Goal: Transaction & Acquisition: Obtain resource

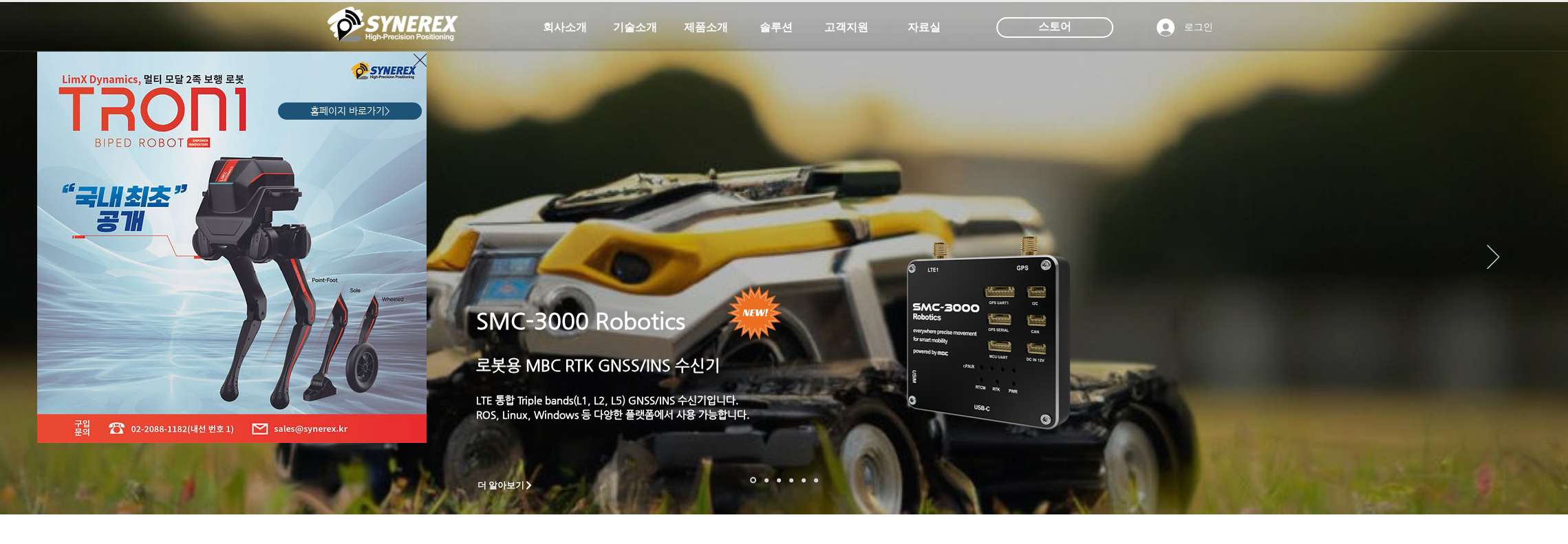
click at [416, 60] on icon "사이트로 돌아가기" at bounding box center [420, 60] width 13 height 17
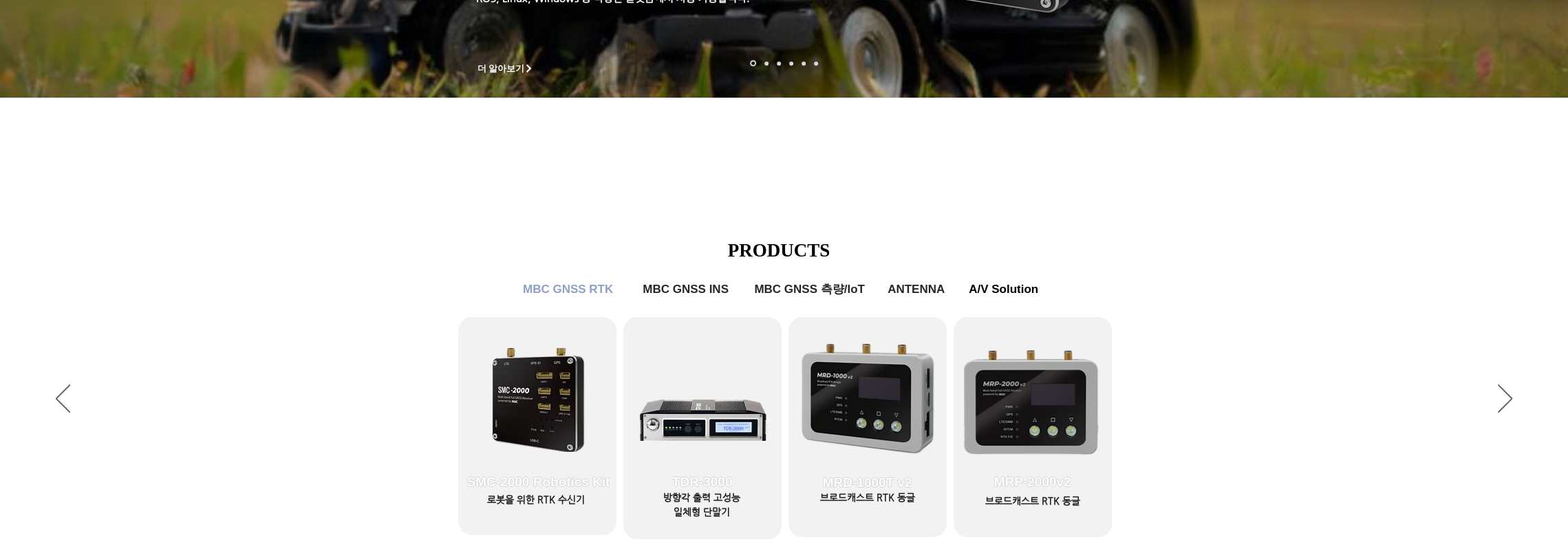
scroll to position [692, 0]
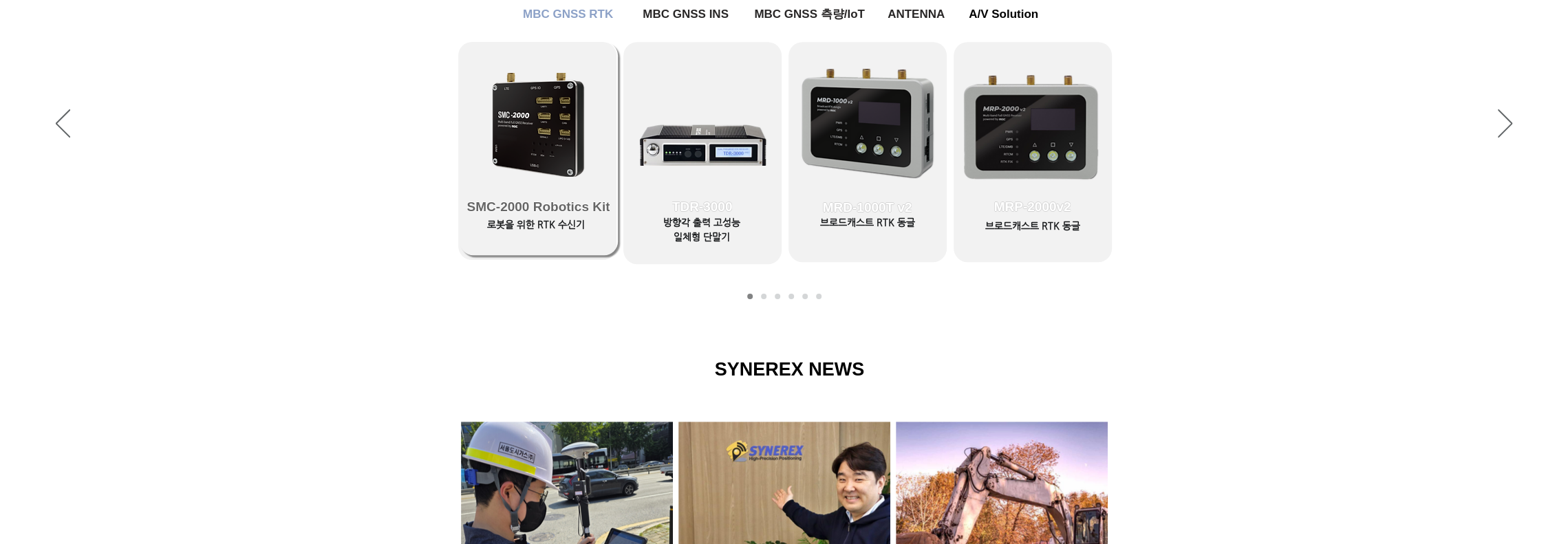
click at [542, 144] on link "SMC-2000 Robotics Kit" at bounding box center [539, 149] width 158 height 214
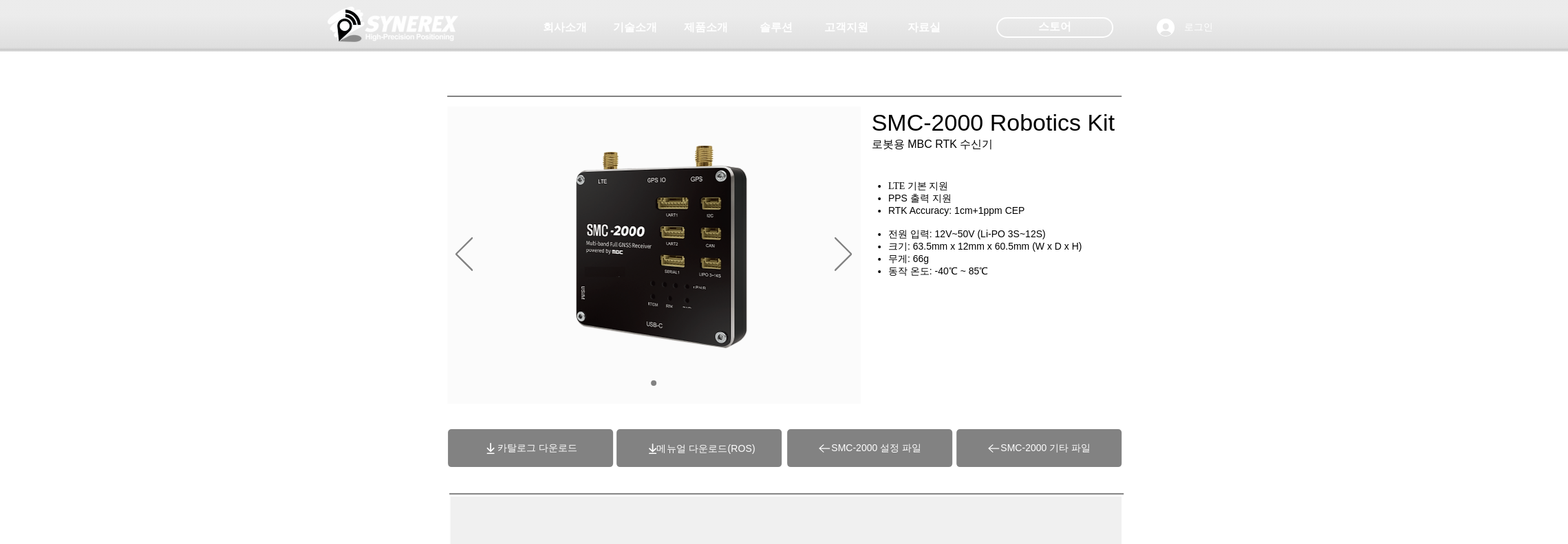
click at [689, 450] on span "(ROS)메뉴얼 다운로드" at bounding box center [706, 449] width 98 height 11
click at [563, 458] on span "카탈로그 다운로드" at bounding box center [530, 448] width 165 height 38
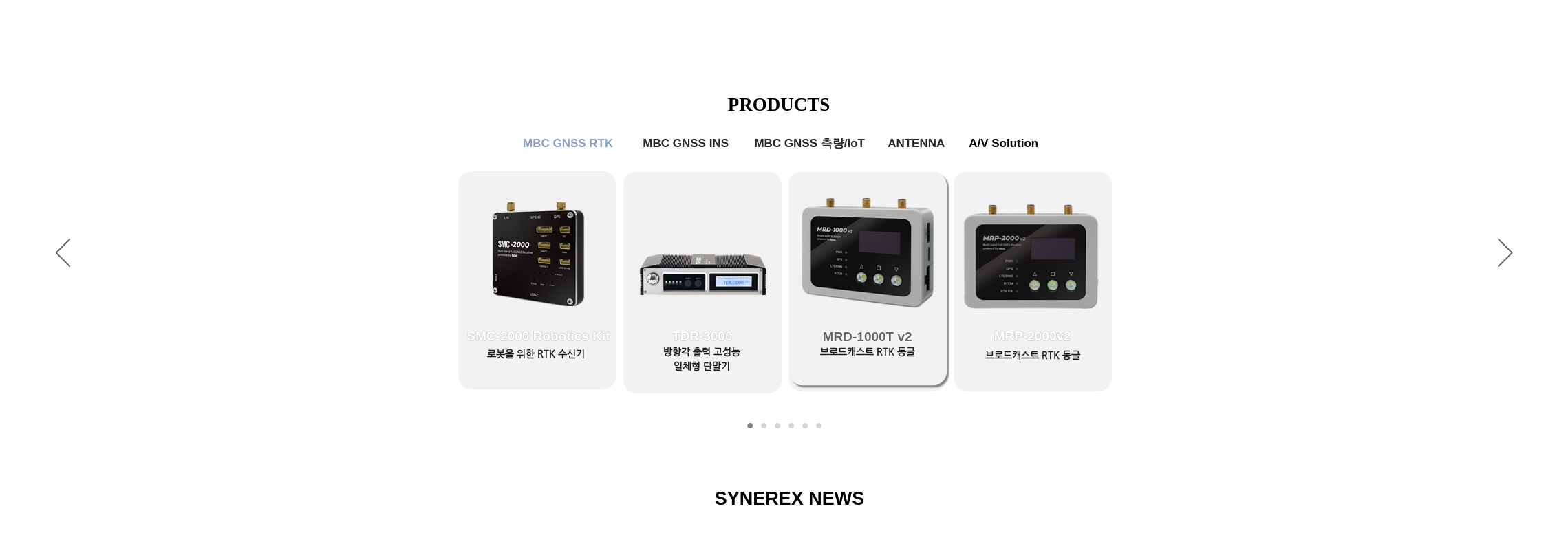
scroll to position [555, 0]
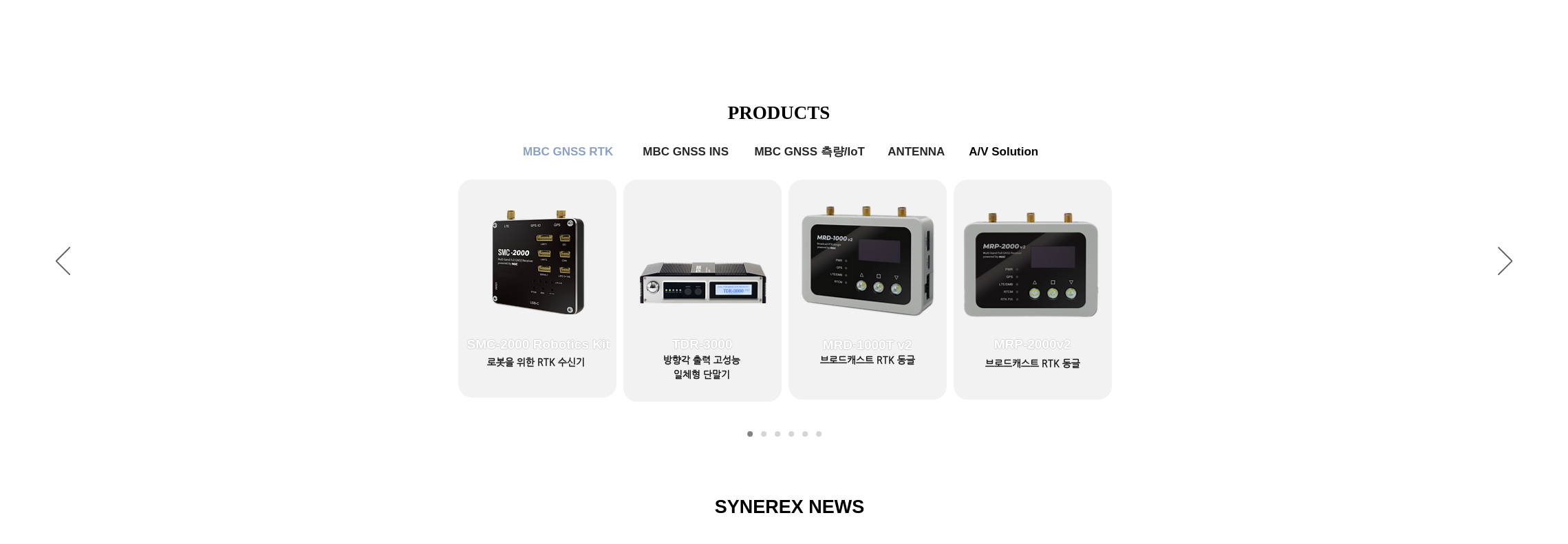
click at [763, 433] on link "MBC GNSS RTK2" at bounding box center [763, 433] width 5 height 5
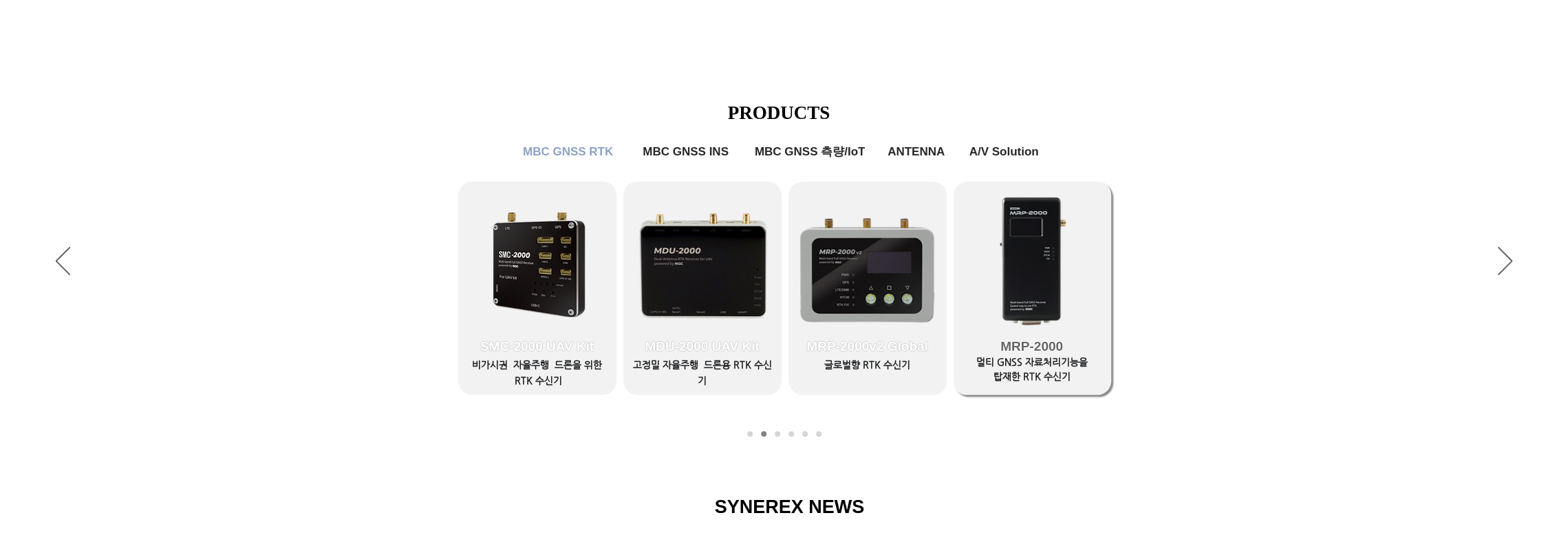
click at [1078, 324] on span "MRP-2000" at bounding box center [1032, 347] width 158 height 96
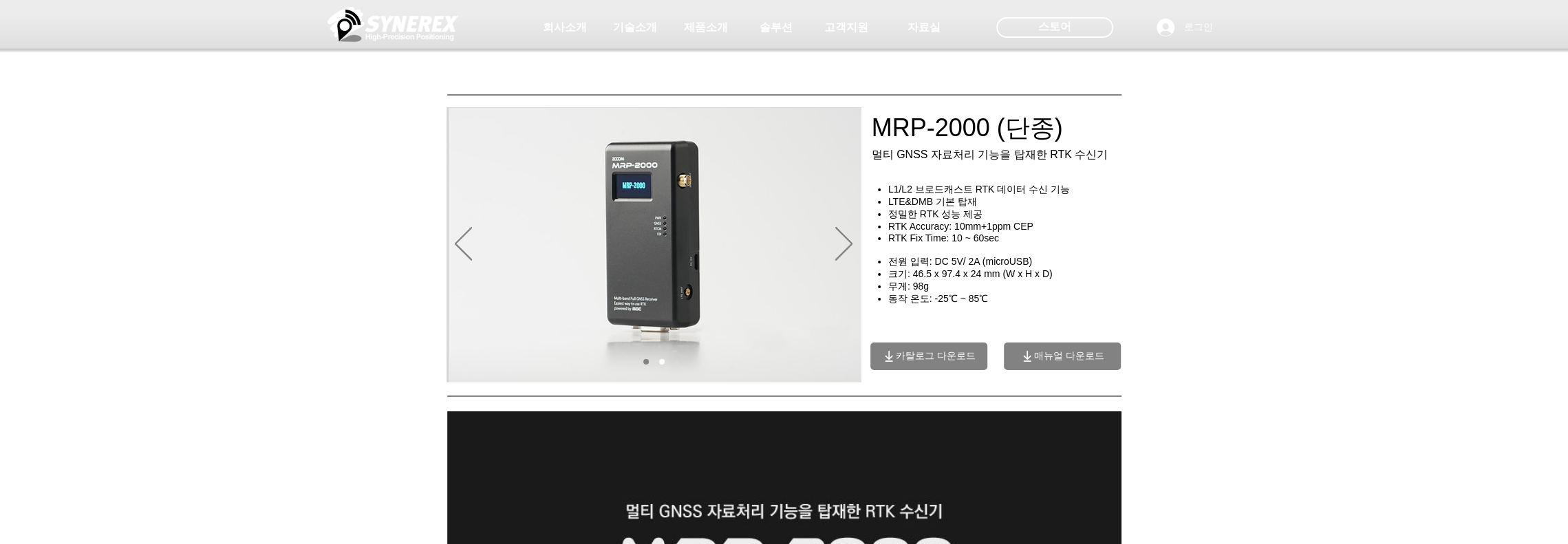
click at [945, 363] on span "카탈로그 다운로드" at bounding box center [936, 357] width 80 height 12
